Goal: Register for event/course

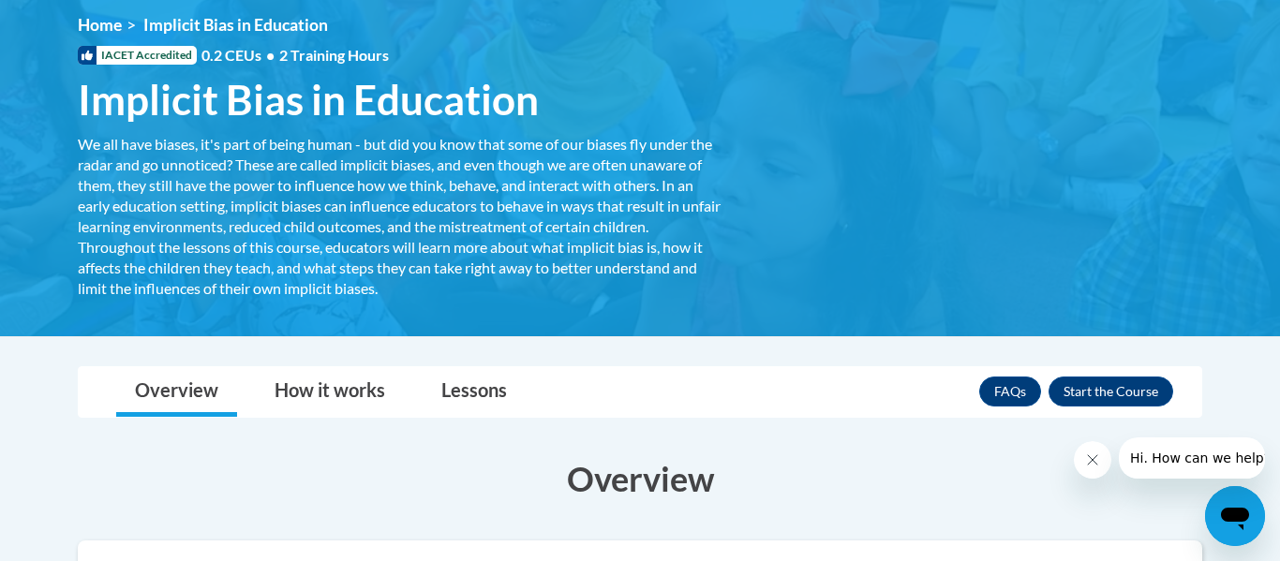
scroll to position [257, 0]
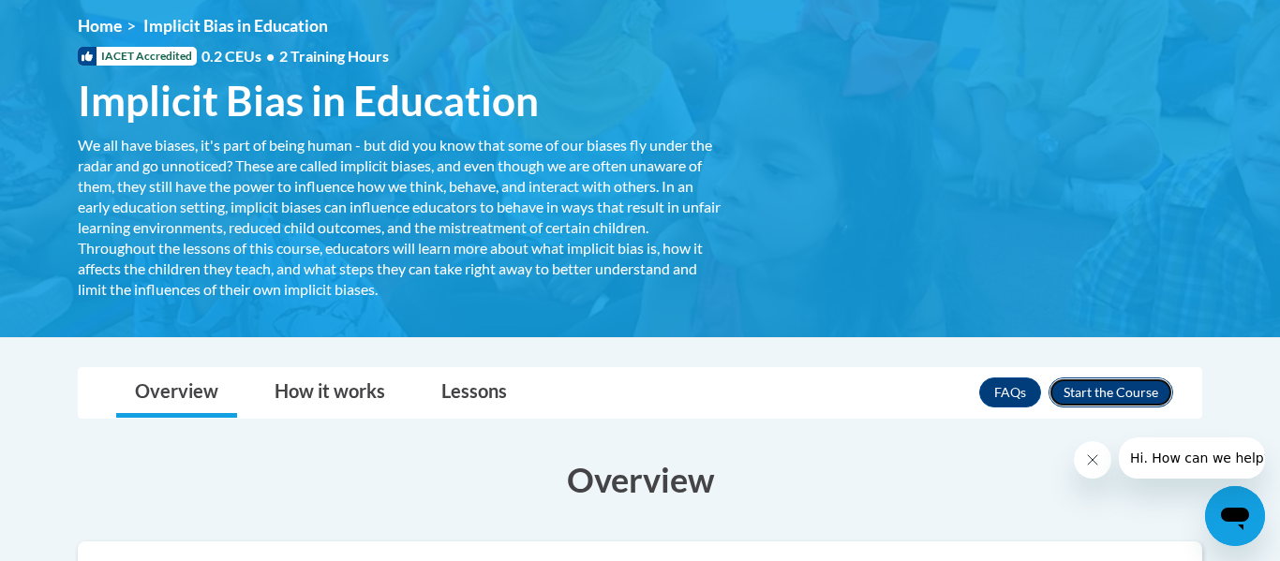
click at [1090, 393] on button "Enroll" at bounding box center [1111, 393] width 125 height 30
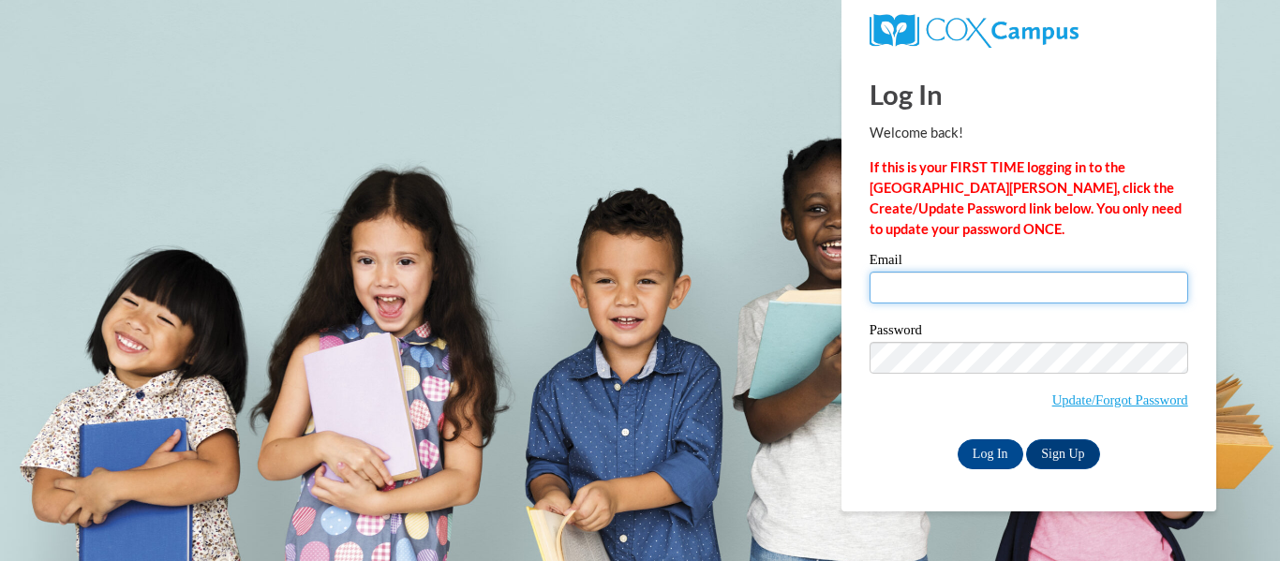
click at [1011, 291] on input "Email" at bounding box center [1029, 288] width 319 height 32
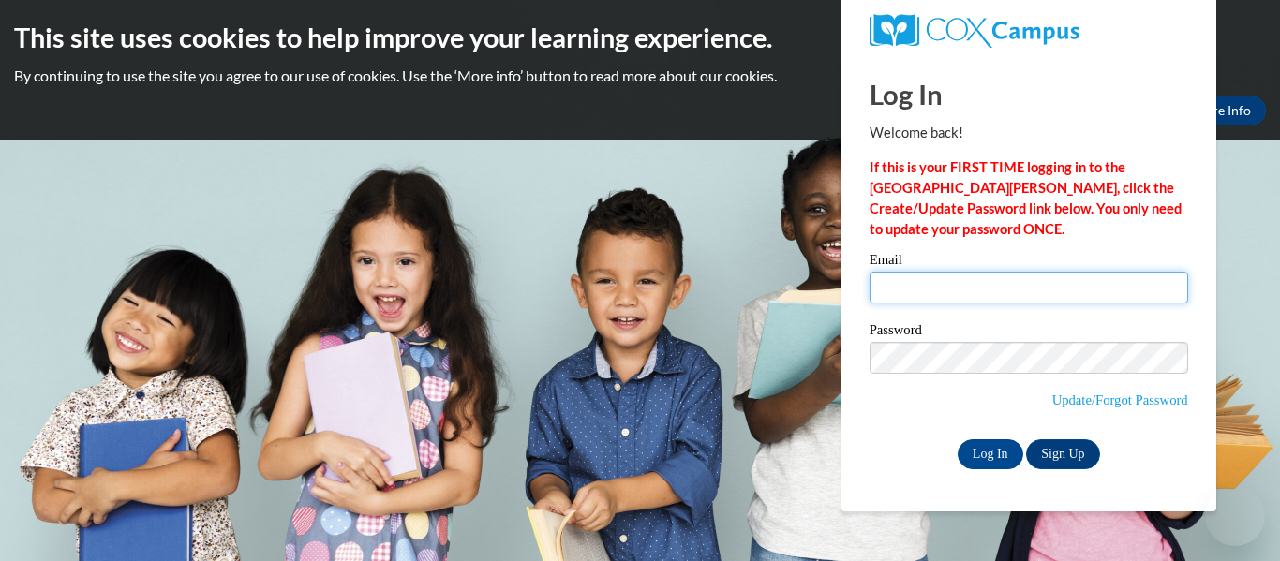
type input "rylees9907@gmail.com"
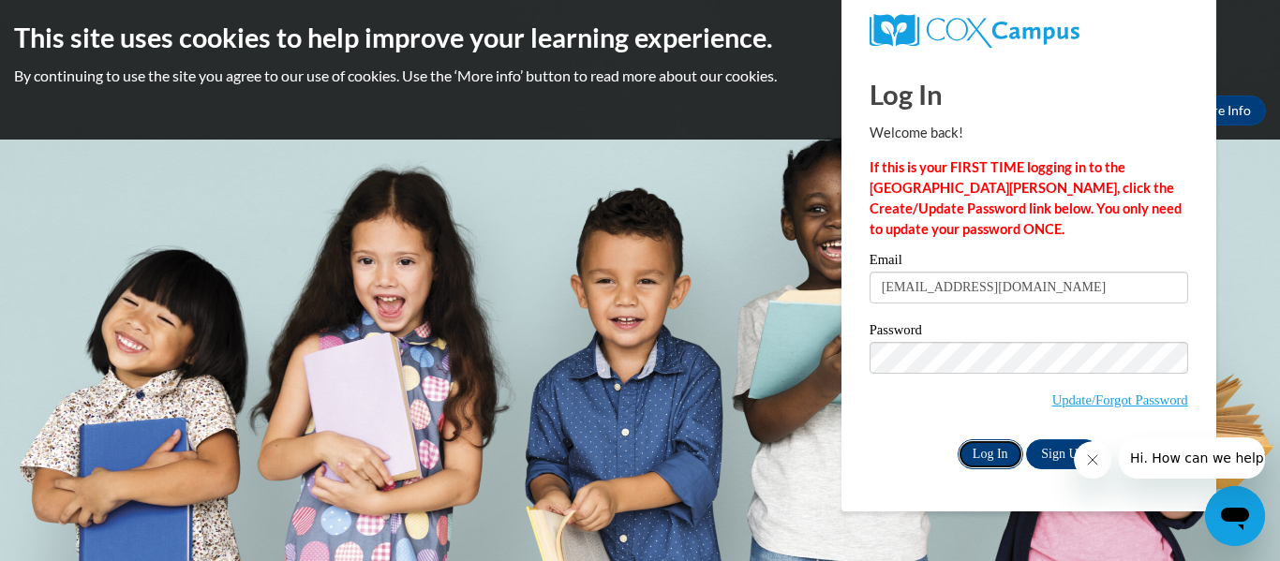
click at [1014, 454] on input "Log In" at bounding box center [991, 454] width 66 height 30
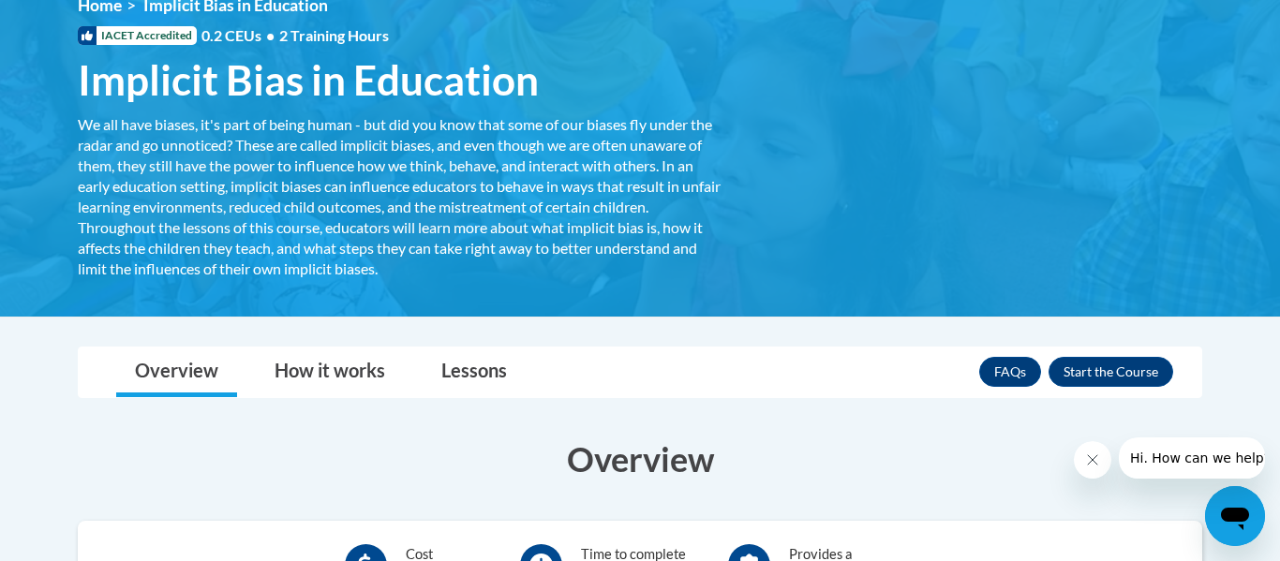
scroll to position [278, 0]
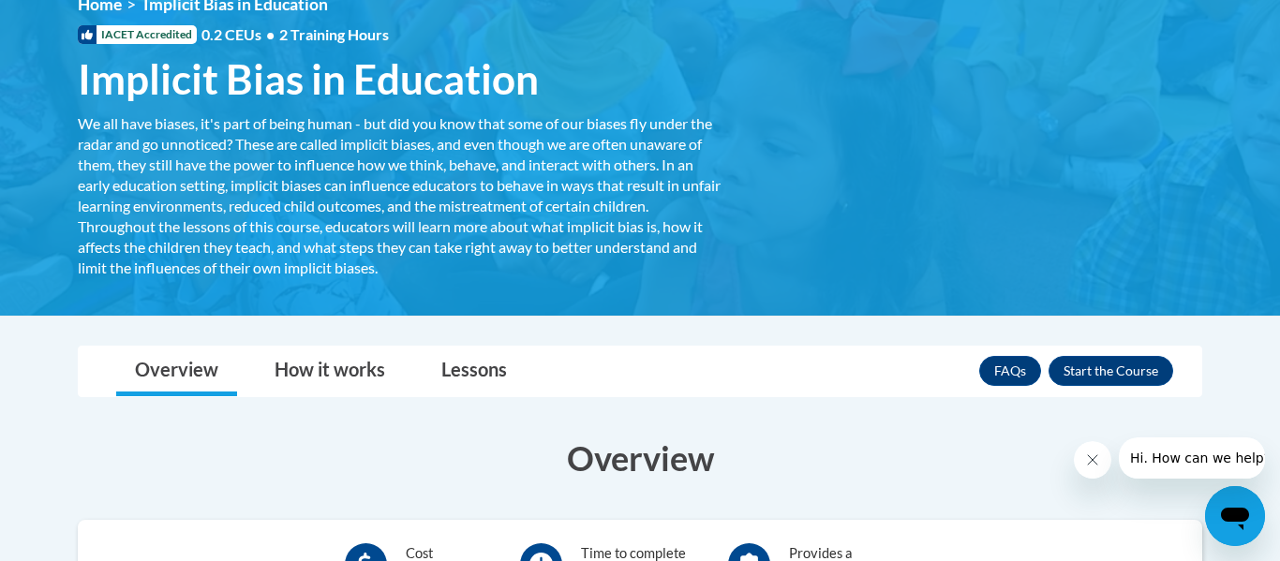
click at [1115, 394] on div "FAQs Enroll" at bounding box center [1076, 371] width 194 height 49
click at [1090, 374] on button "Enroll" at bounding box center [1111, 371] width 125 height 30
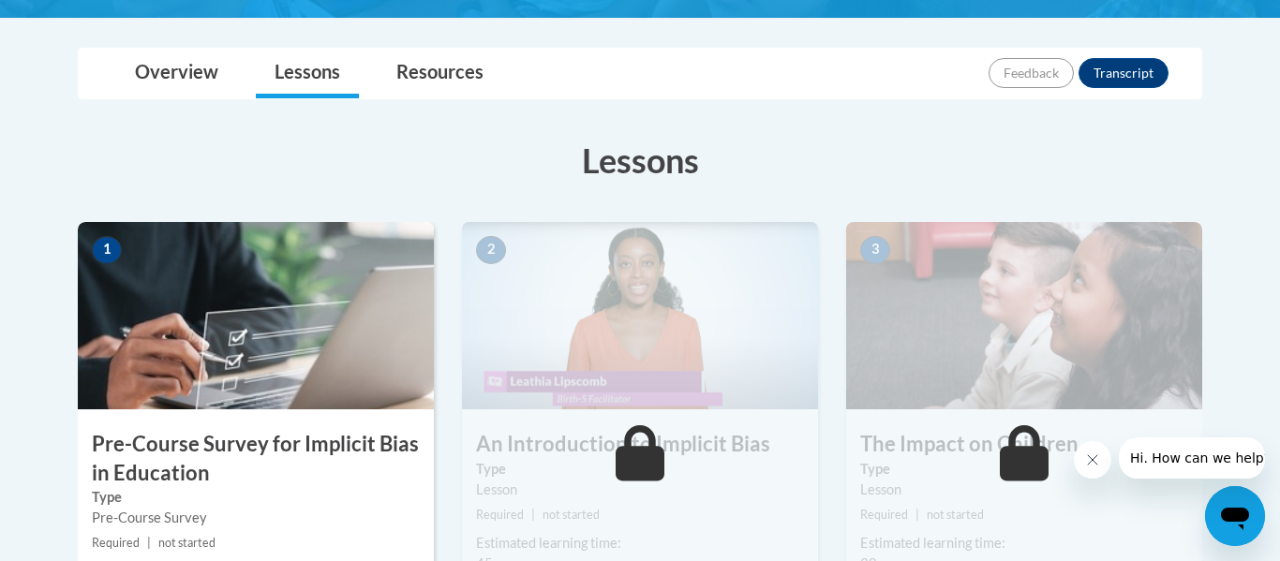
scroll to position [409, 0]
